Goal: Task Accomplishment & Management: Use online tool/utility

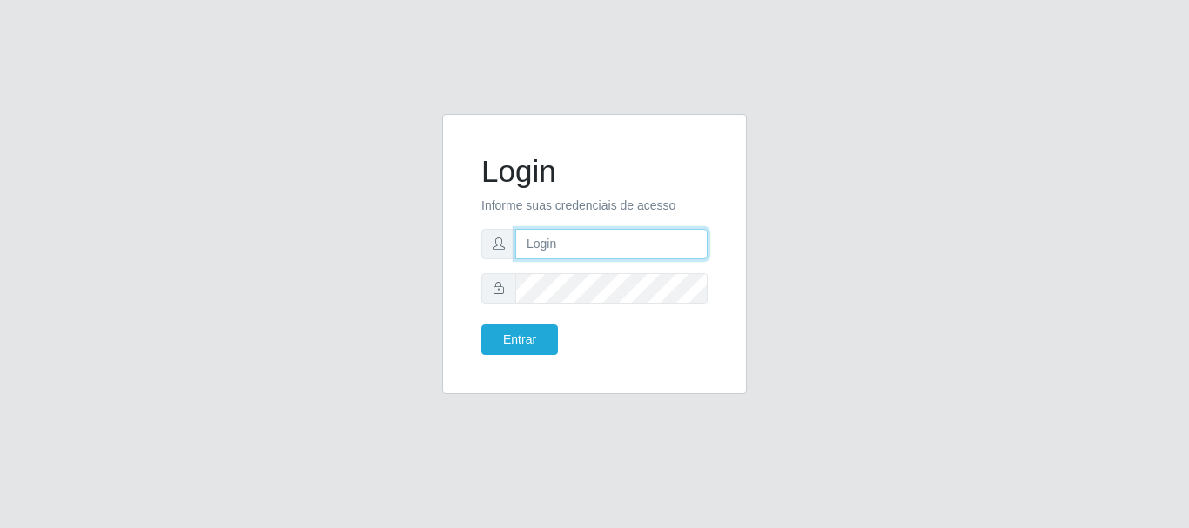
click at [580, 251] on input "text" at bounding box center [611, 244] width 192 height 30
type input "[PERSON_NAME]@[PERSON_NAME]"
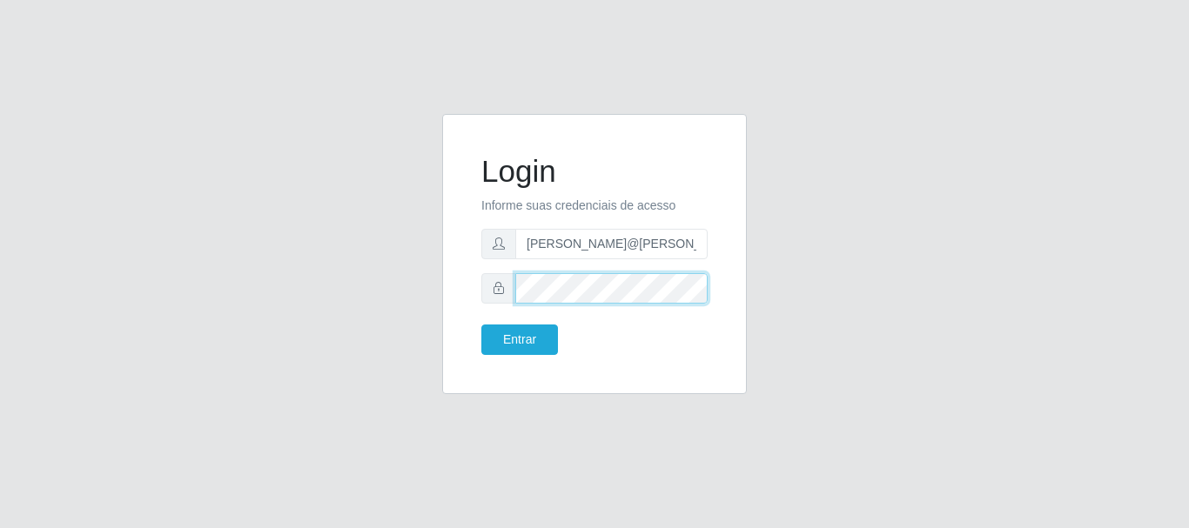
click at [481, 325] on button "Entrar" at bounding box center [519, 340] width 77 height 30
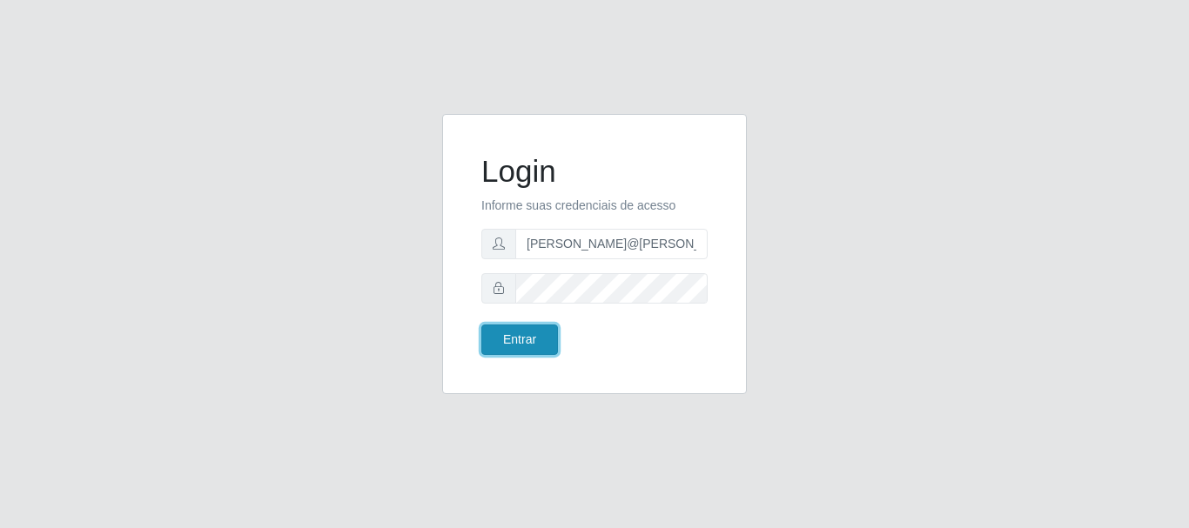
click at [547, 344] on button "Entrar" at bounding box center [519, 340] width 77 height 30
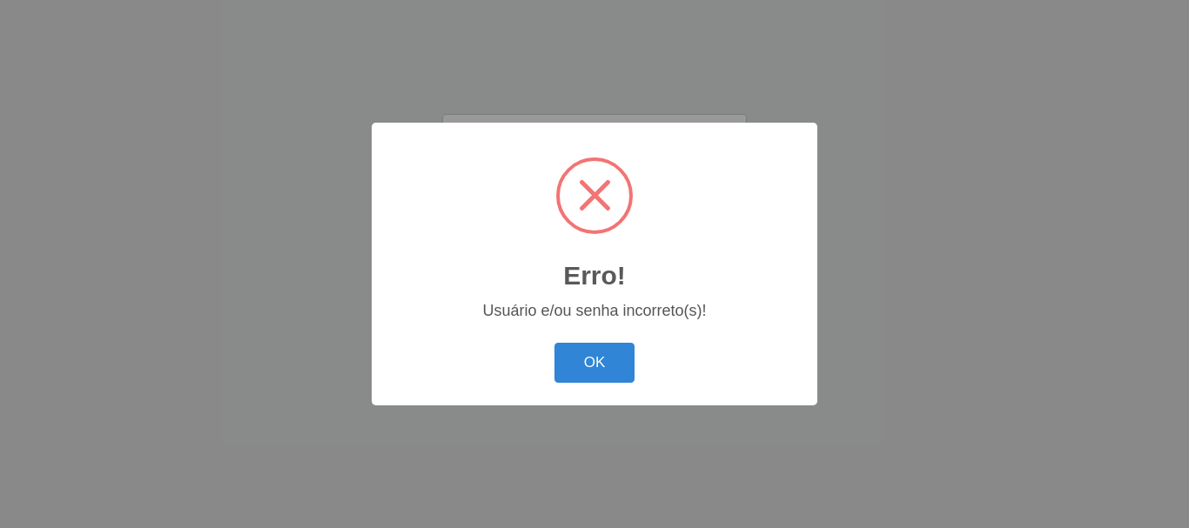
click at [625, 354] on button "OK" at bounding box center [594, 363] width 81 height 41
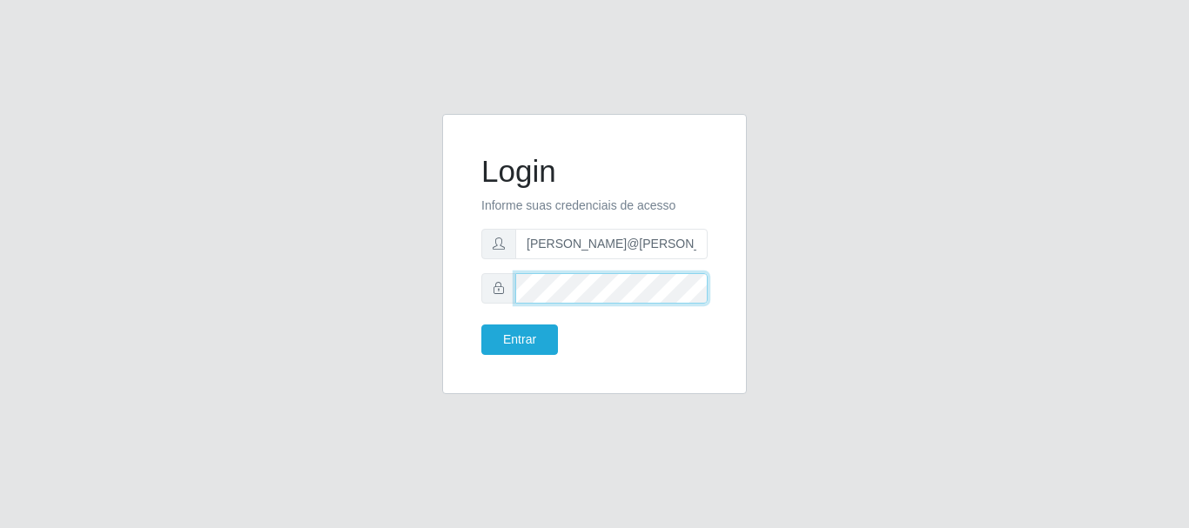
click at [481, 290] on div at bounding box center [594, 288] width 226 height 30
click at [481, 325] on button "Entrar" at bounding box center [519, 340] width 77 height 30
click at [493, 314] on form "Login Informe suas credenciais de acesso [PERSON_NAME]@[PERSON_NAME] Entrar" at bounding box center [594, 254] width 226 height 202
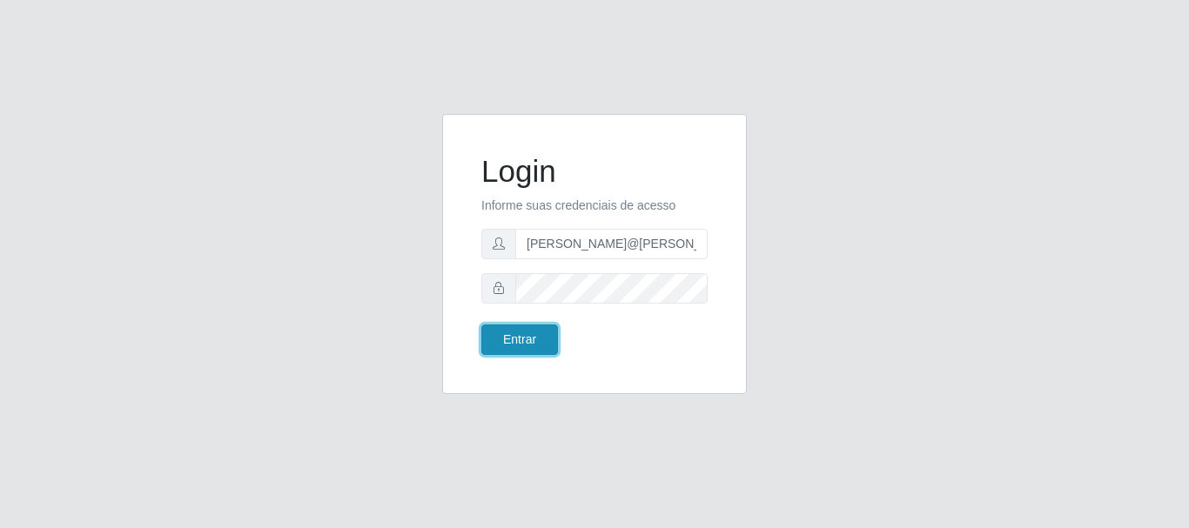
click at [497, 326] on button "Entrar" at bounding box center [519, 340] width 77 height 30
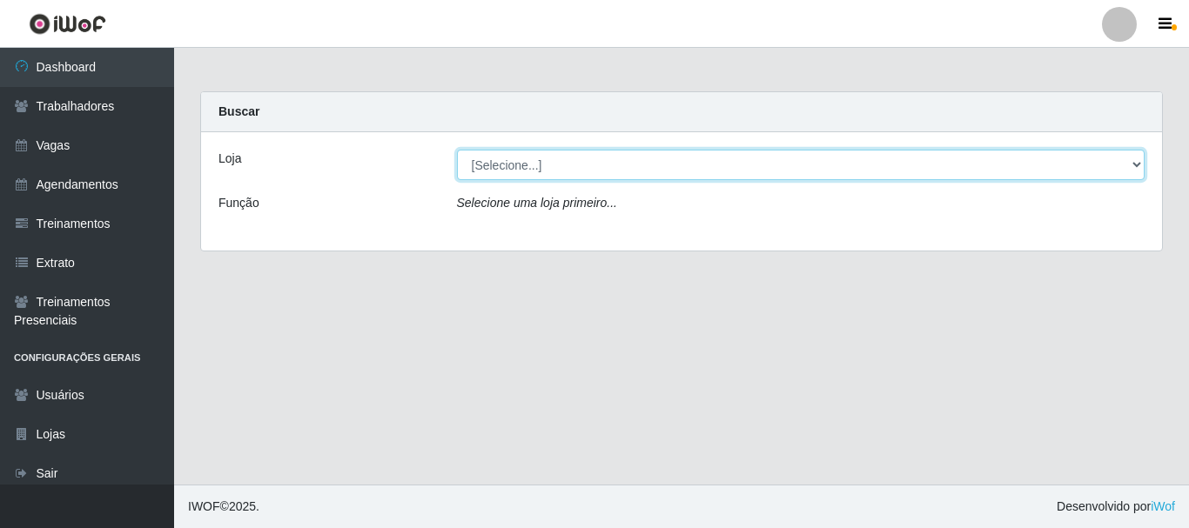
drag, startPoint x: 545, startPoint y: 161, endPoint x: 541, endPoint y: 179, distance: 18.6
click at [545, 161] on select "[Selecione...] [GEOGRAPHIC_DATA]" at bounding box center [801, 165] width 688 height 30
select select "279"
click at [457, 150] on select "[Selecione...] [GEOGRAPHIC_DATA]" at bounding box center [801, 165] width 688 height 30
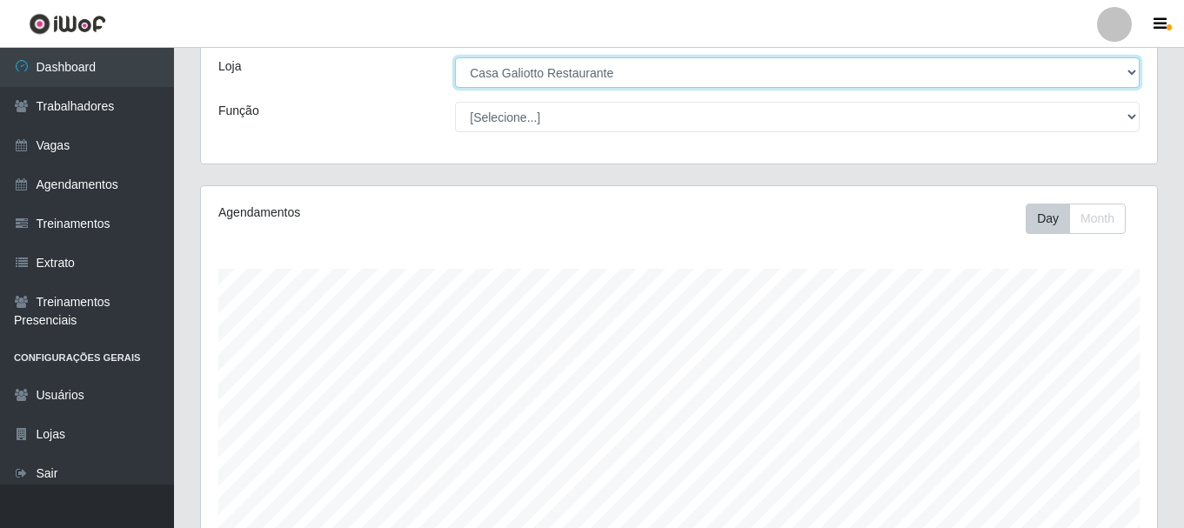
scroll to position [395, 0]
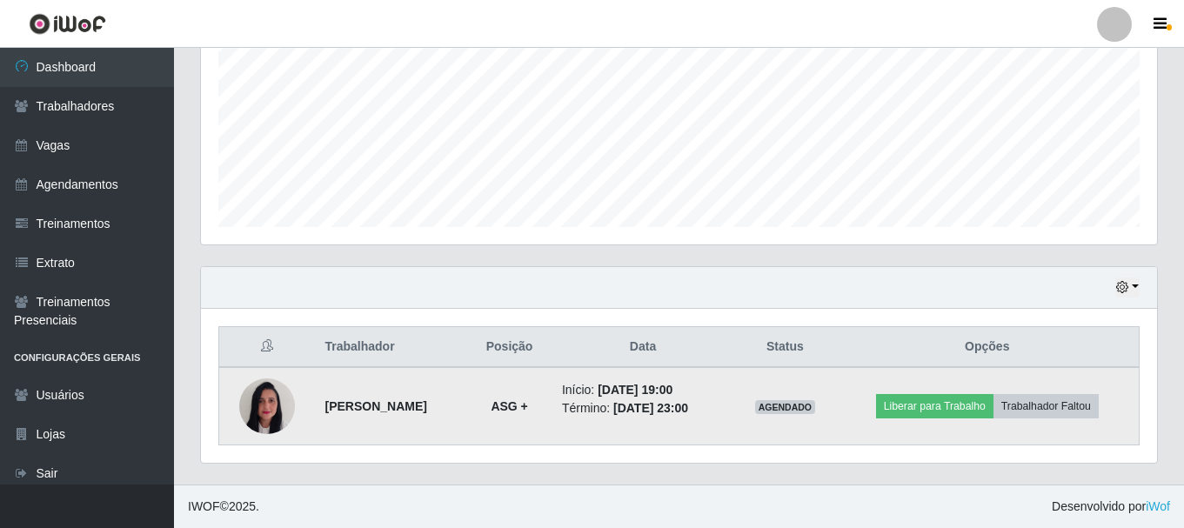
click at [255, 424] on img at bounding box center [267, 407] width 56 height 74
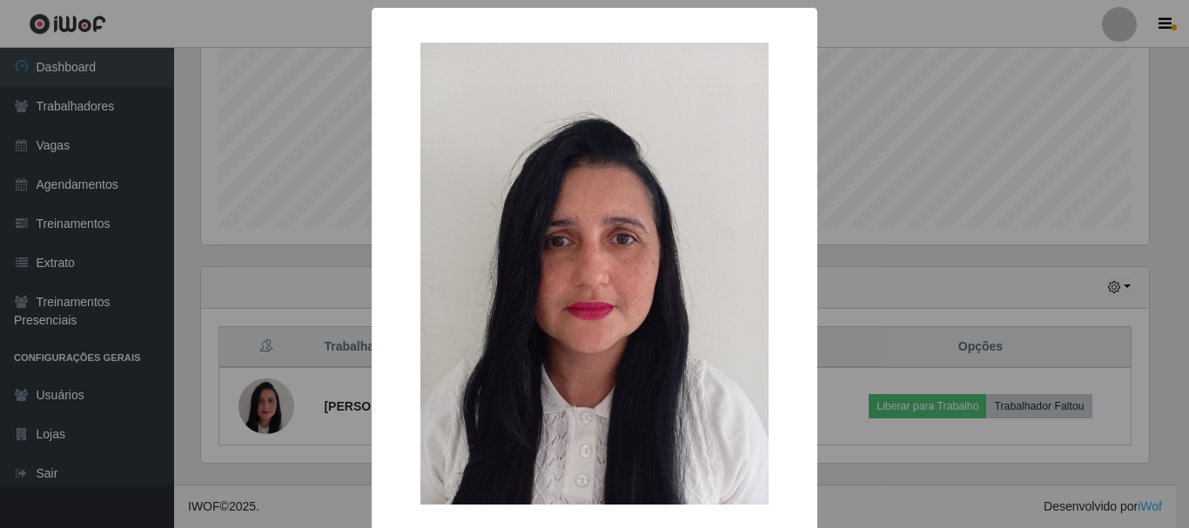
click at [265, 276] on div "× OK Cancel" at bounding box center [594, 264] width 1189 height 528
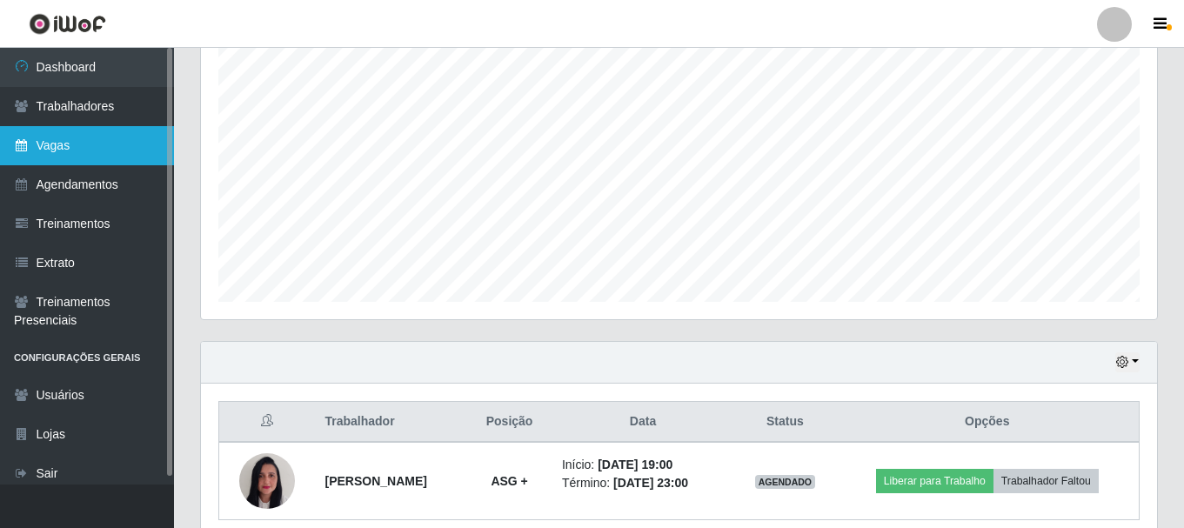
scroll to position [221, 0]
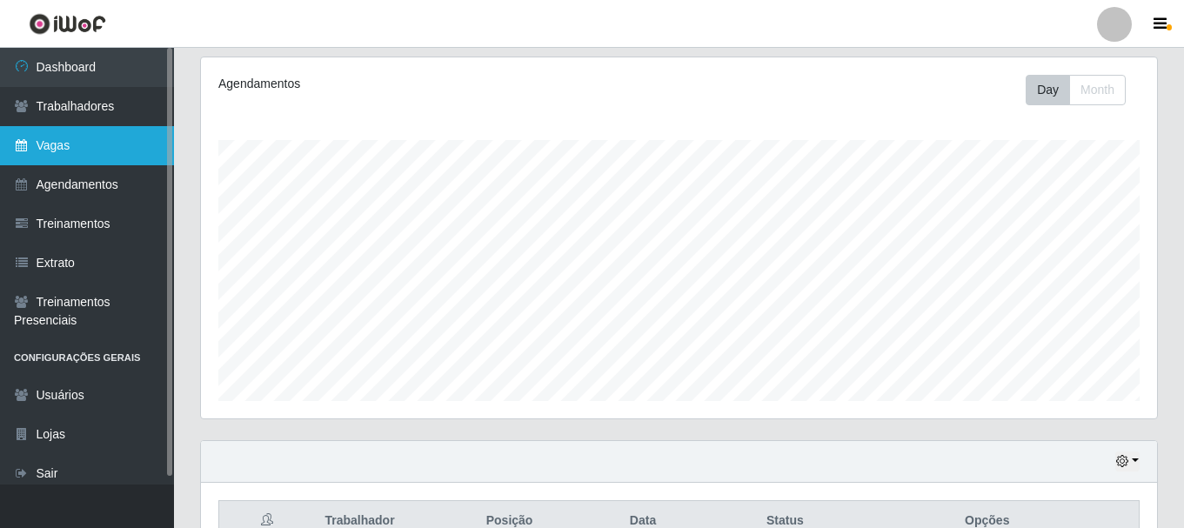
click at [86, 143] on link "Vagas" at bounding box center [87, 145] width 174 height 39
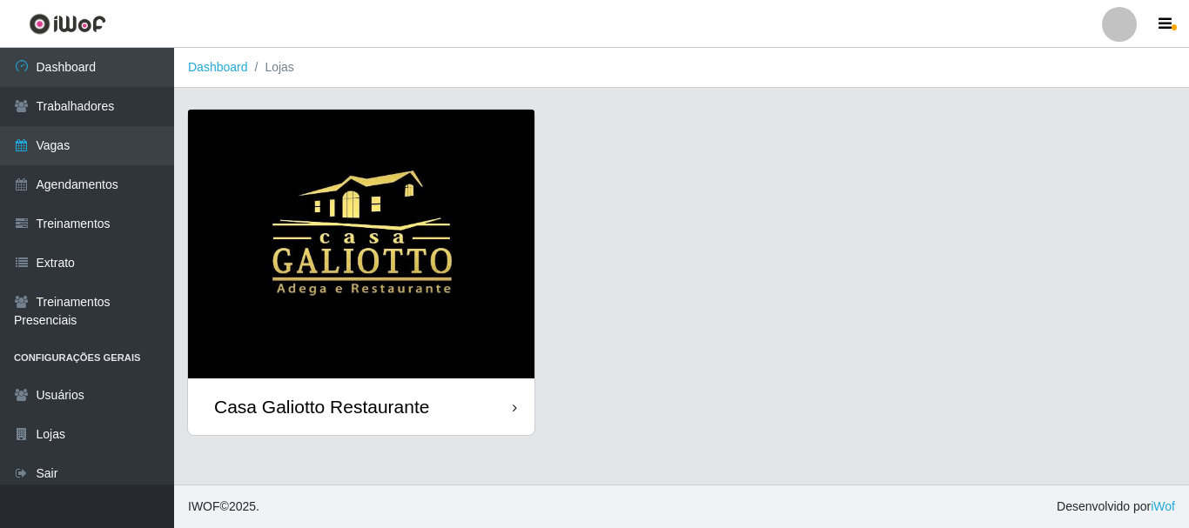
click at [265, 182] on img at bounding box center [361, 244] width 346 height 269
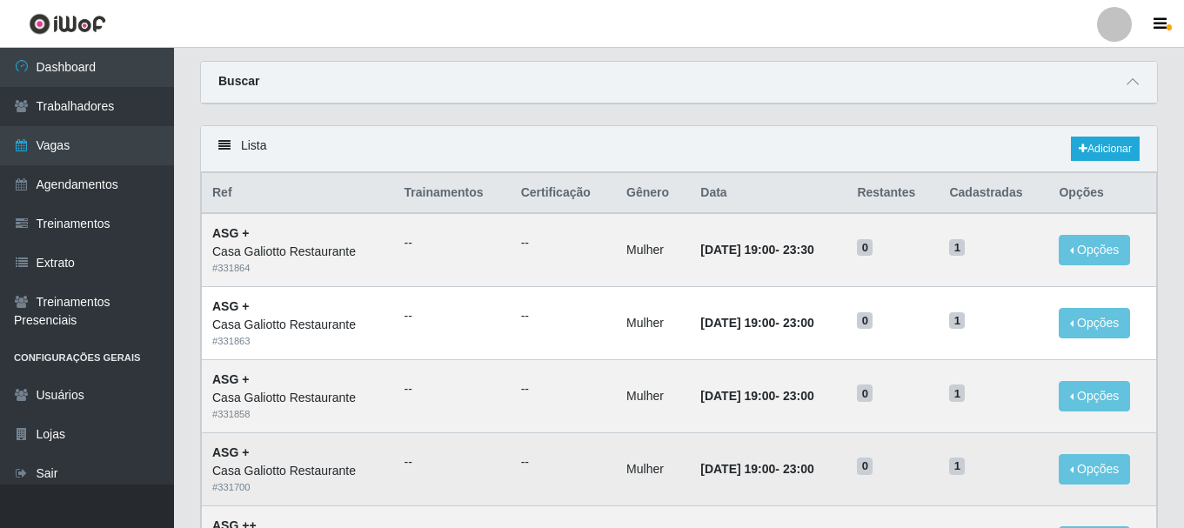
scroll to position [174, 0]
